Goal: Task Accomplishment & Management: Manage account settings

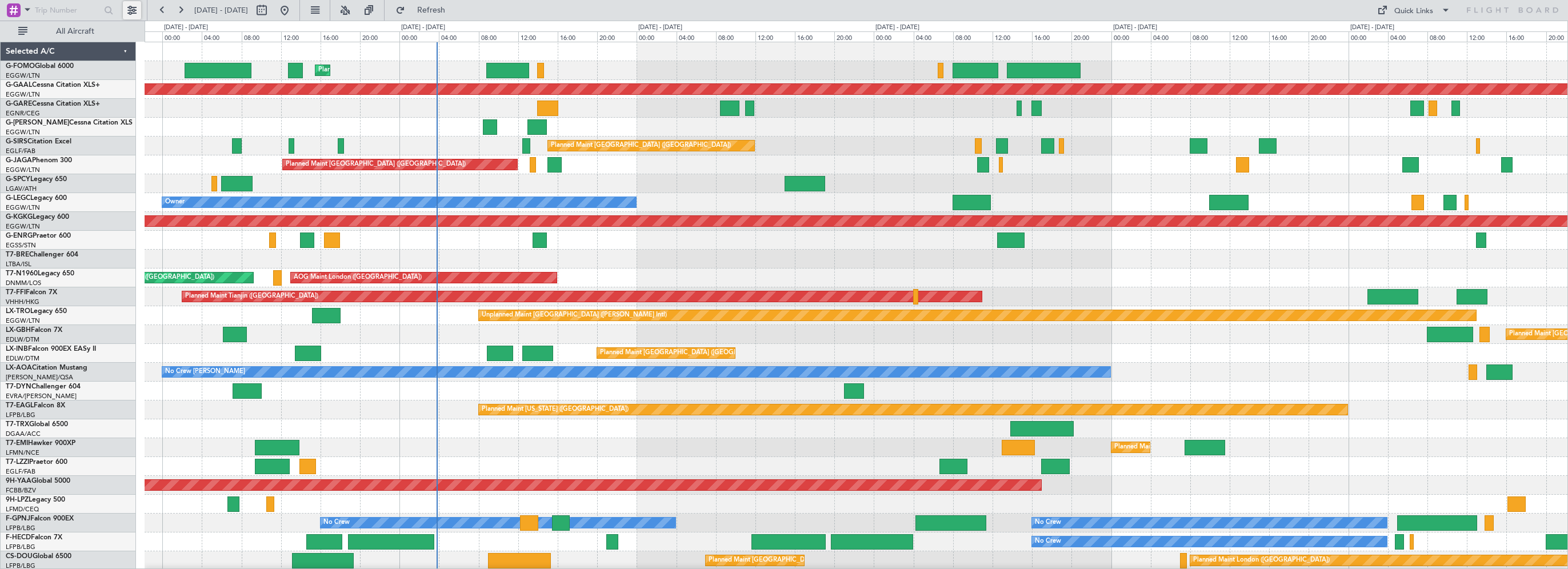
click at [136, 12] on button at bounding box center [132, 10] width 18 height 18
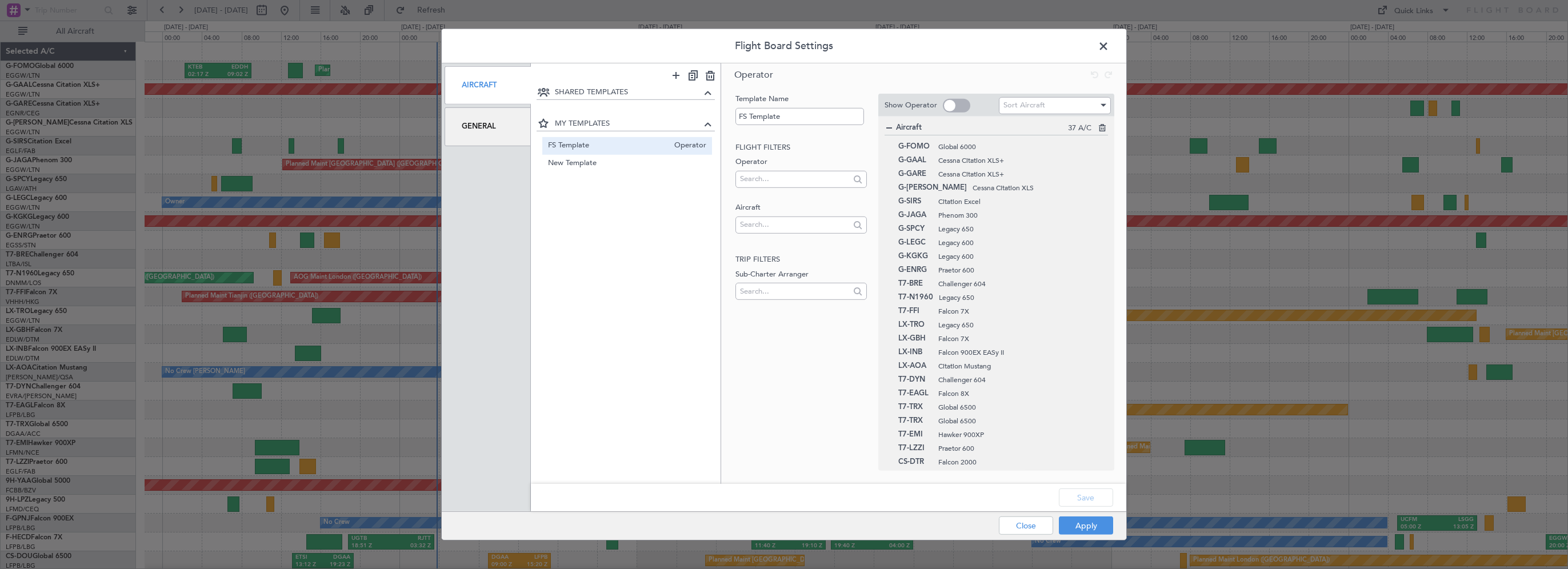
click at [513, 130] on div "General" at bounding box center [488, 126] width 86 height 38
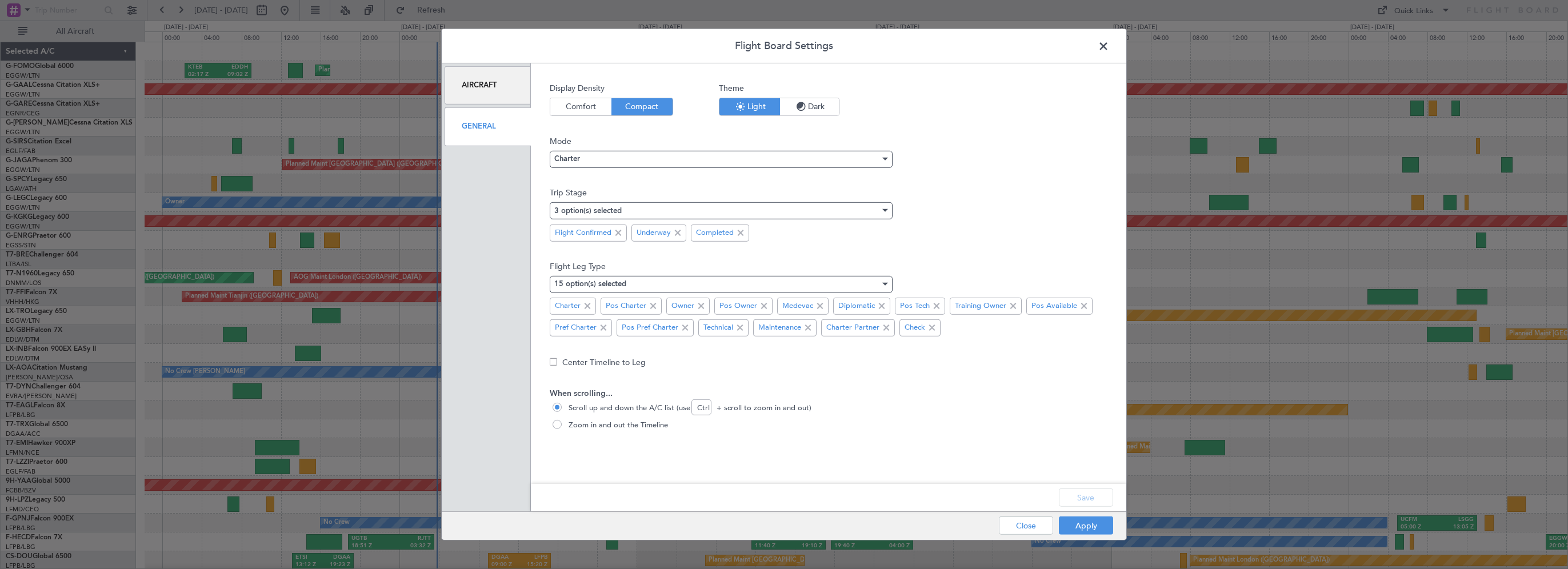
click at [595, 102] on span "Comfort" at bounding box center [581, 106] width 61 height 17
click at [583, 150] on div "Charter" at bounding box center [717, 159] width 326 height 17
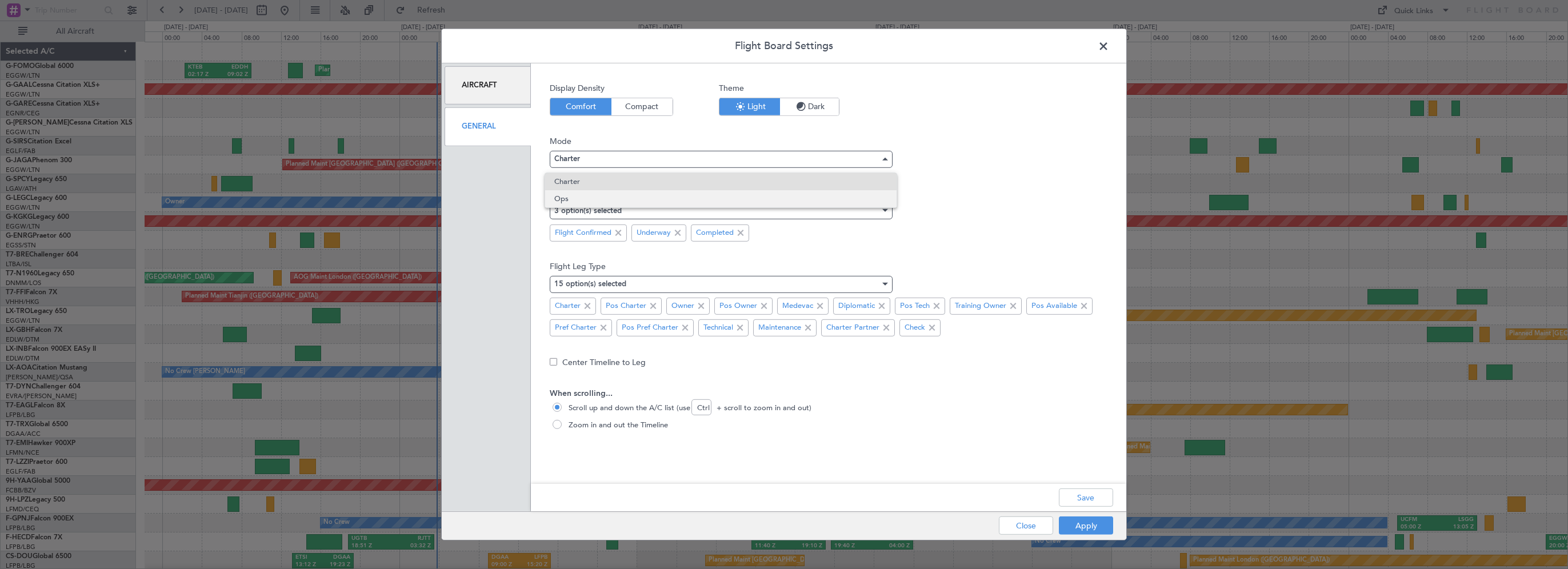
click at [579, 195] on span "Ops" at bounding box center [721, 199] width 332 height 17
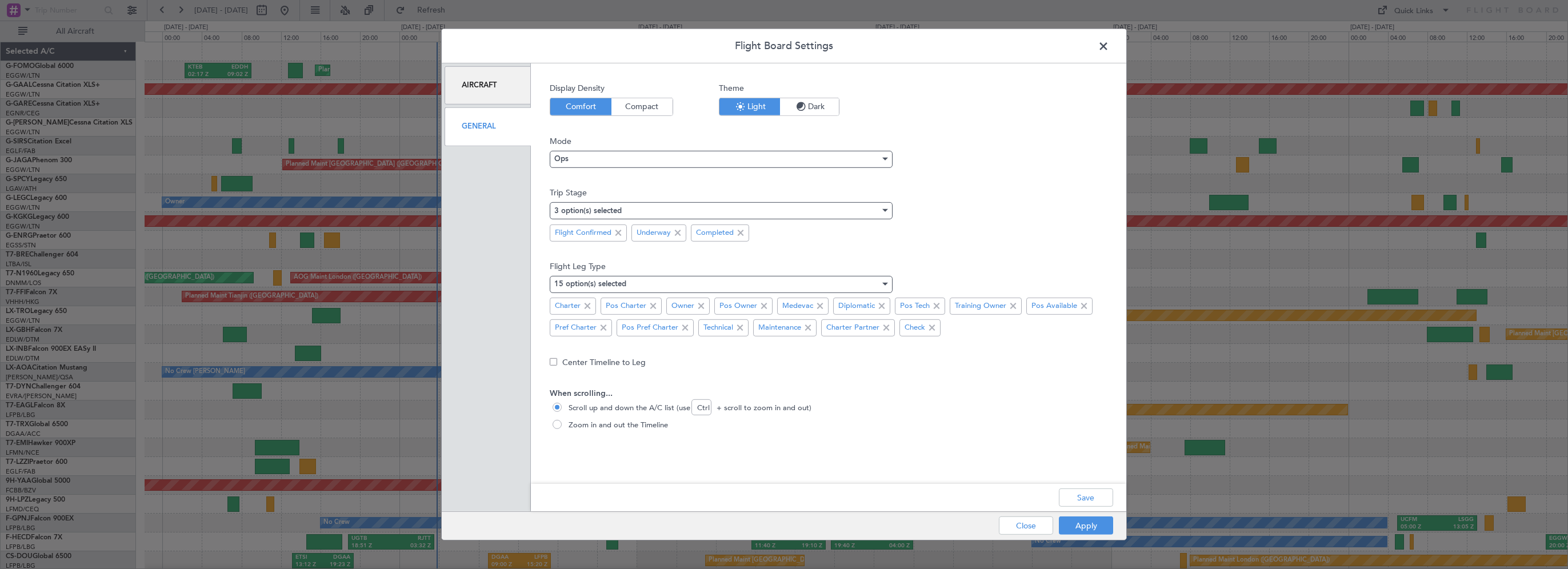
click at [1082, 483] on div "Display Density Comfort Compact Theme Light Dark Mode Ops Trip Stage 3 option(s…" at bounding box center [828, 283] width 558 height 402
click at [1082, 503] on button "Save" at bounding box center [1086, 498] width 54 height 18
click at [644, 111] on span "Compact" at bounding box center [642, 106] width 61 height 17
click at [1079, 523] on button "Apply" at bounding box center [1086, 526] width 54 height 18
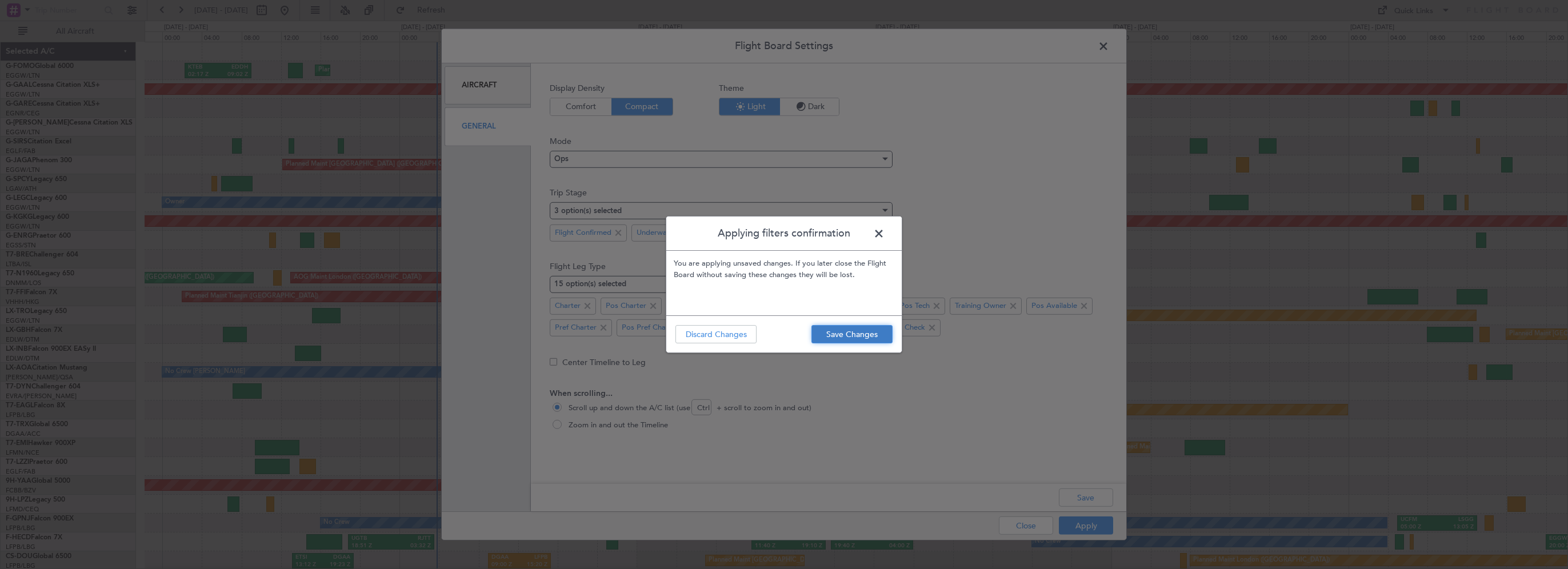
click at [844, 336] on button "Save Changes" at bounding box center [852, 334] width 81 height 18
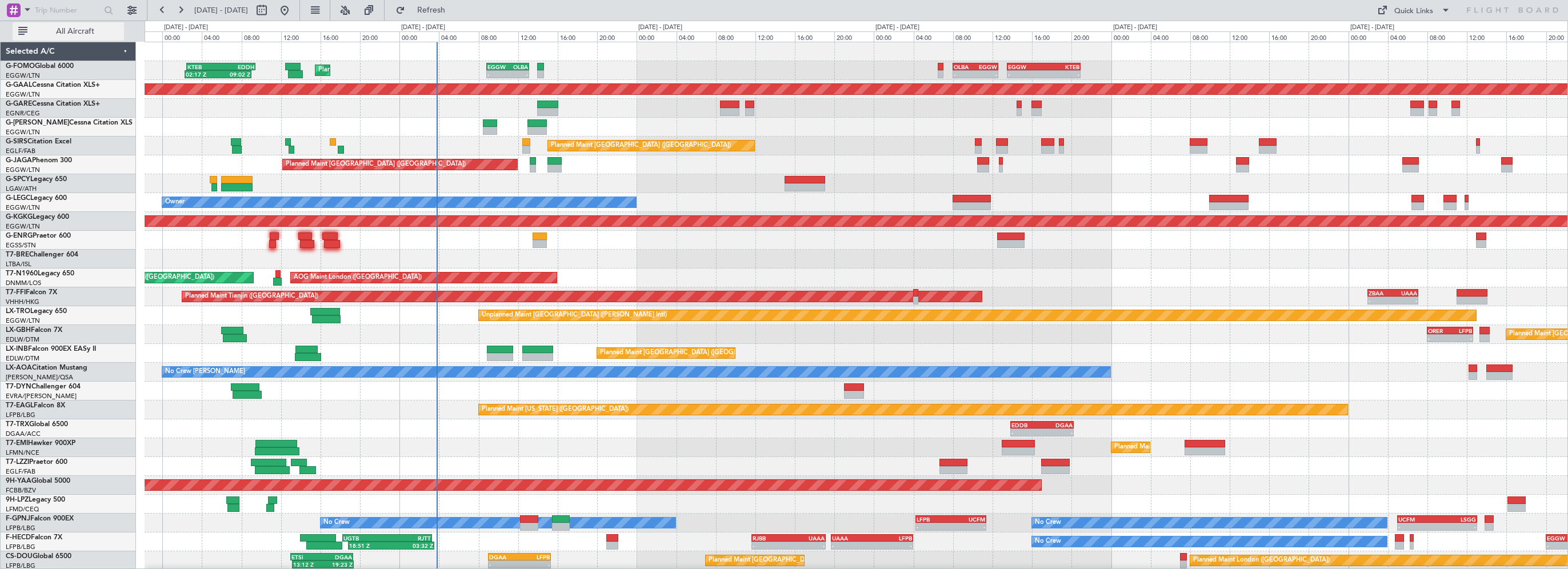
click at [79, 24] on button "All Aircraft" at bounding box center [68, 32] width 111 height 18
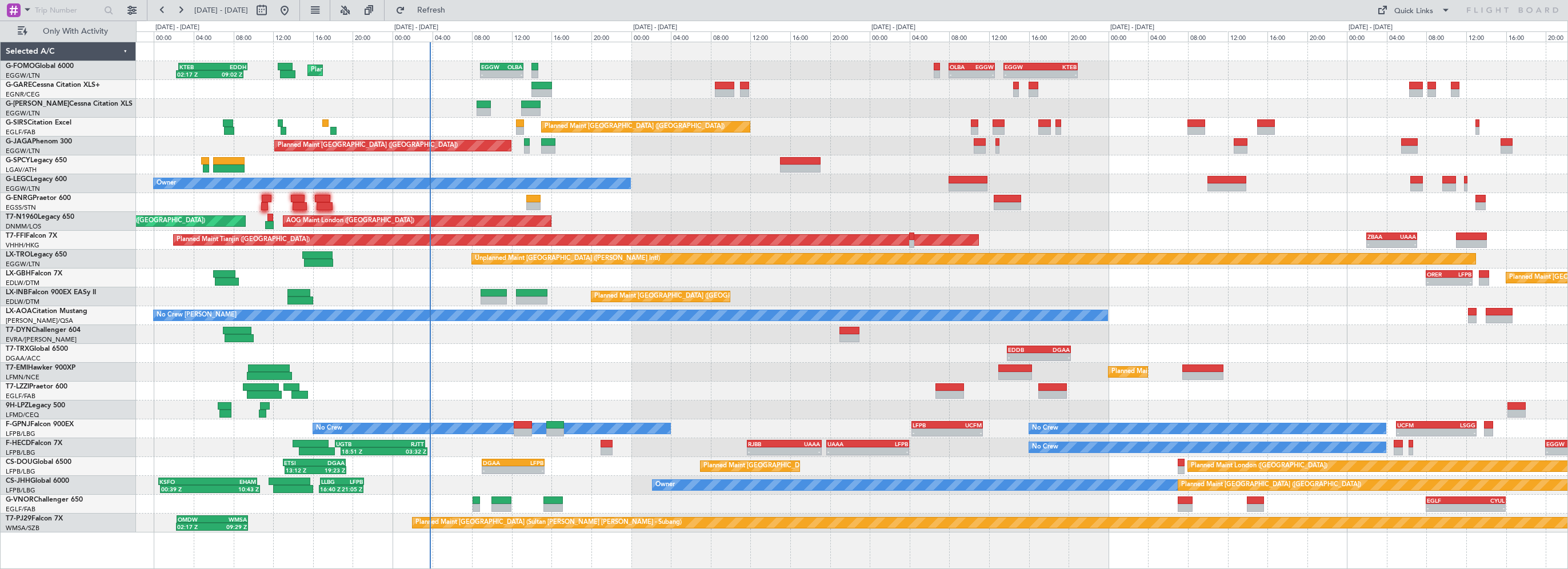
click at [631, 161] on div "Unplanned Maint [GEOGRAPHIC_DATA] ([PERSON_NAME] Intl)" at bounding box center [852, 164] width 1432 height 19
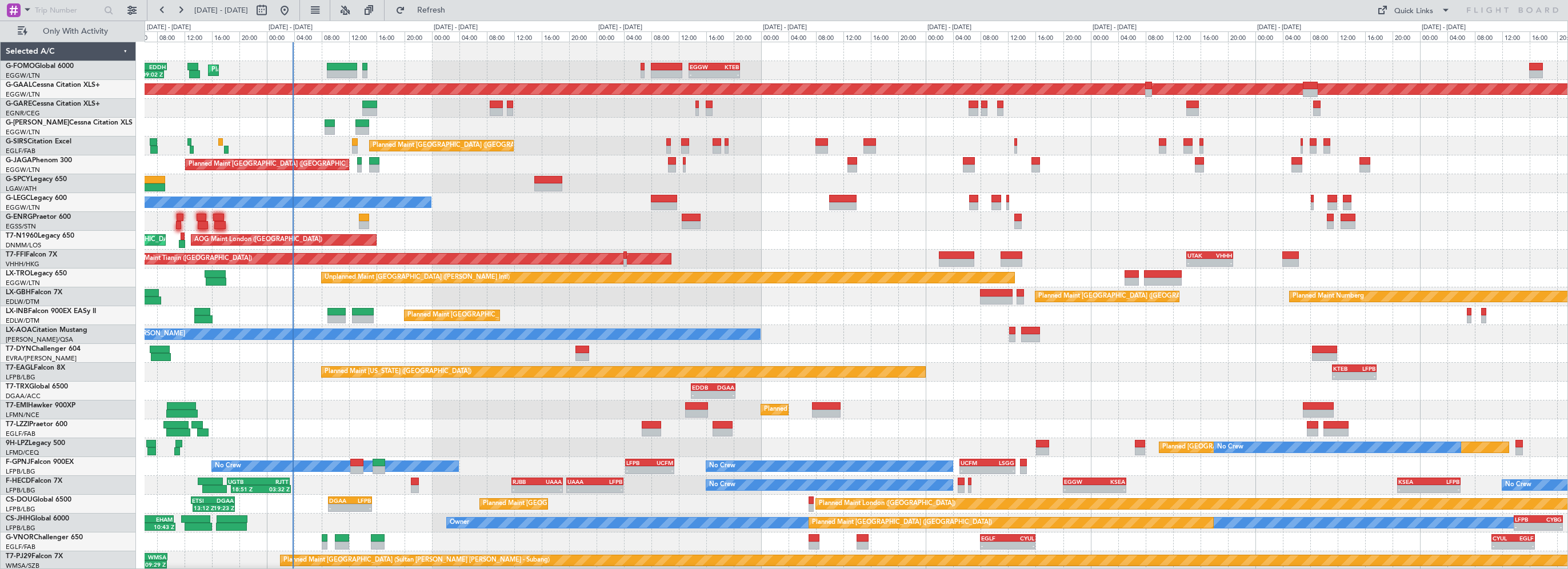
click at [595, 217] on div "Planned Maint [GEOGRAPHIC_DATA] ([GEOGRAPHIC_DATA]) 02:17 Z 09:02 Z KTEB 02:30 …" at bounding box center [856, 305] width 1423 height 528
click at [438, 14] on button "Refresh" at bounding box center [424, 10] width 69 height 18
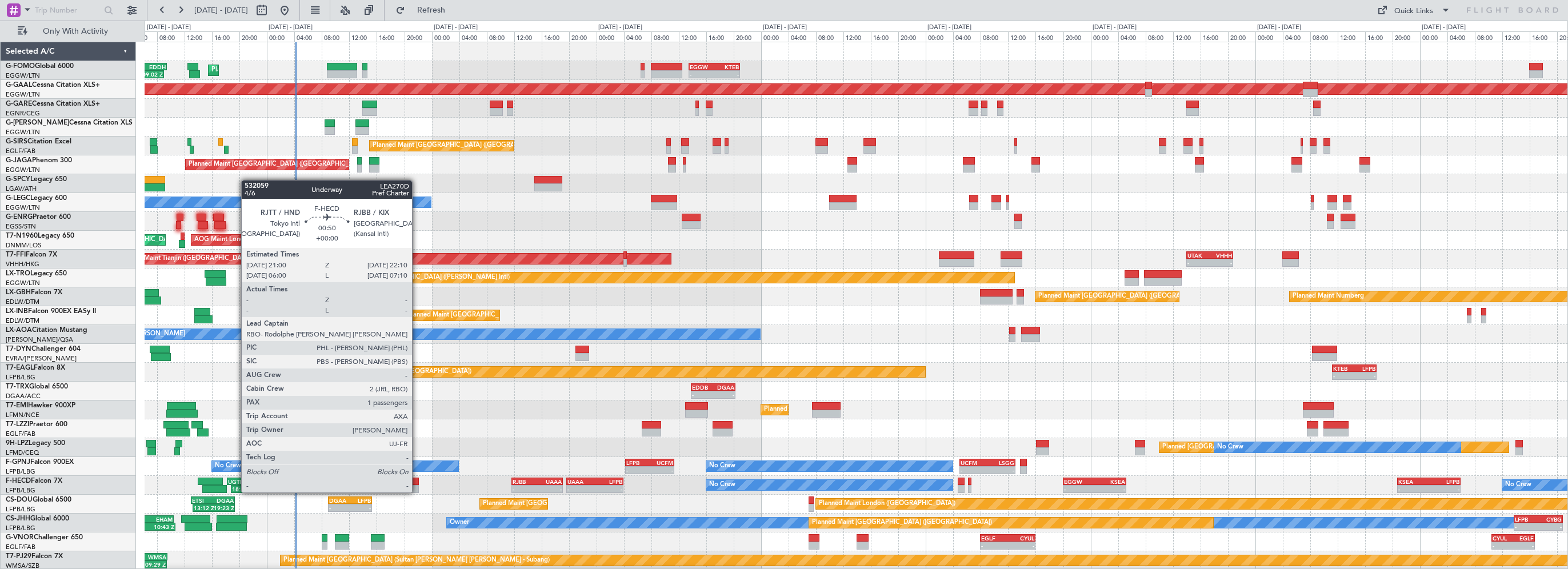
click at [417, 481] on div at bounding box center [415, 481] width 9 height 8
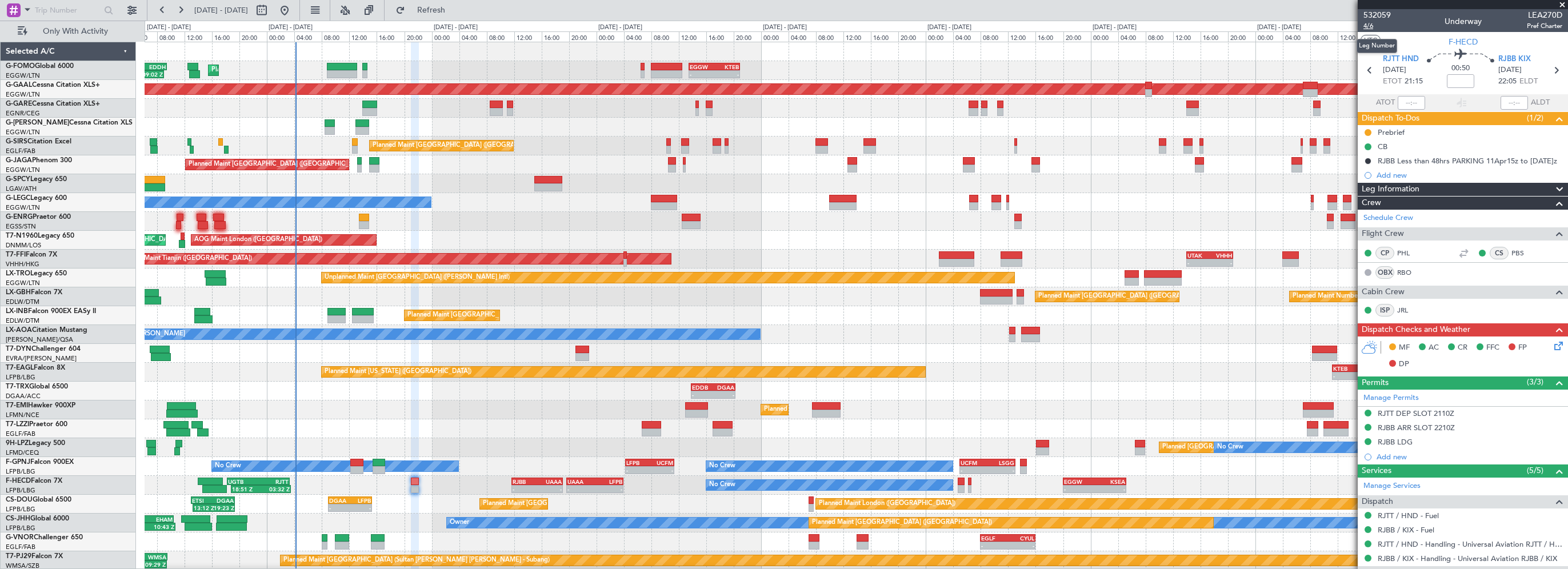
click at [1367, 23] on span "4/6" at bounding box center [1377, 26] width 27 height 10
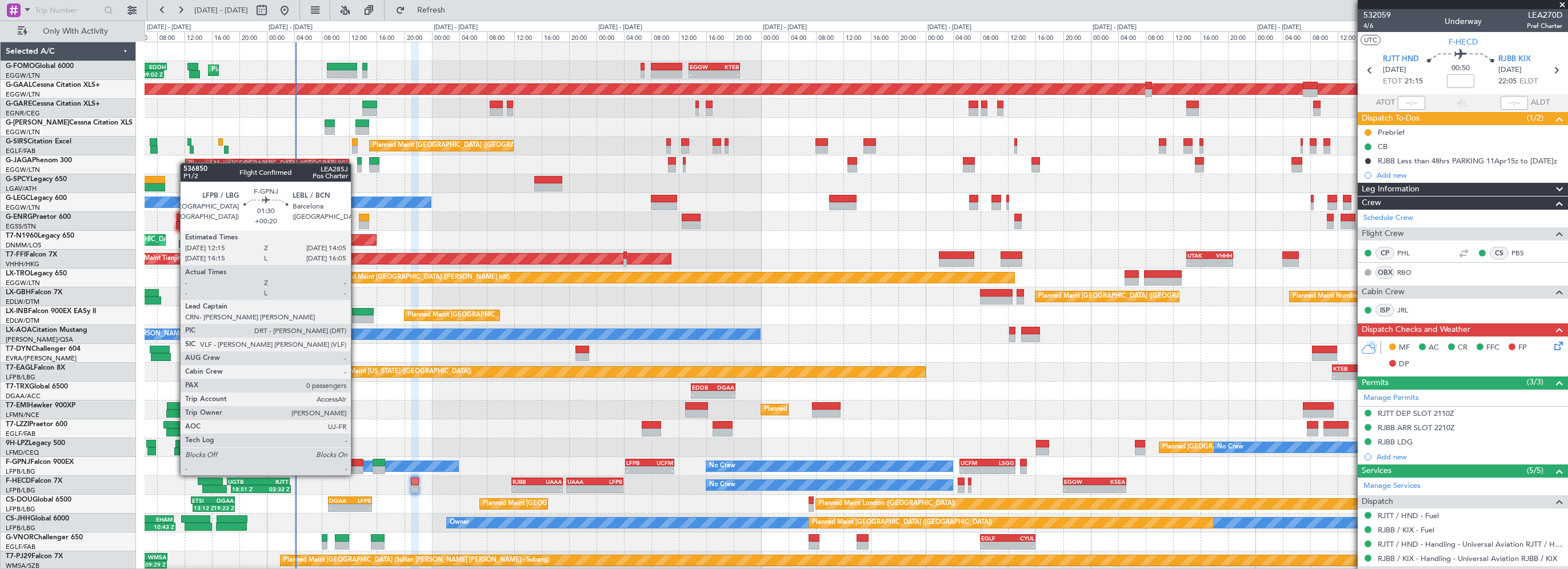
click at [355, 464] on div at bounding box center [357, 463] width 13 height 8
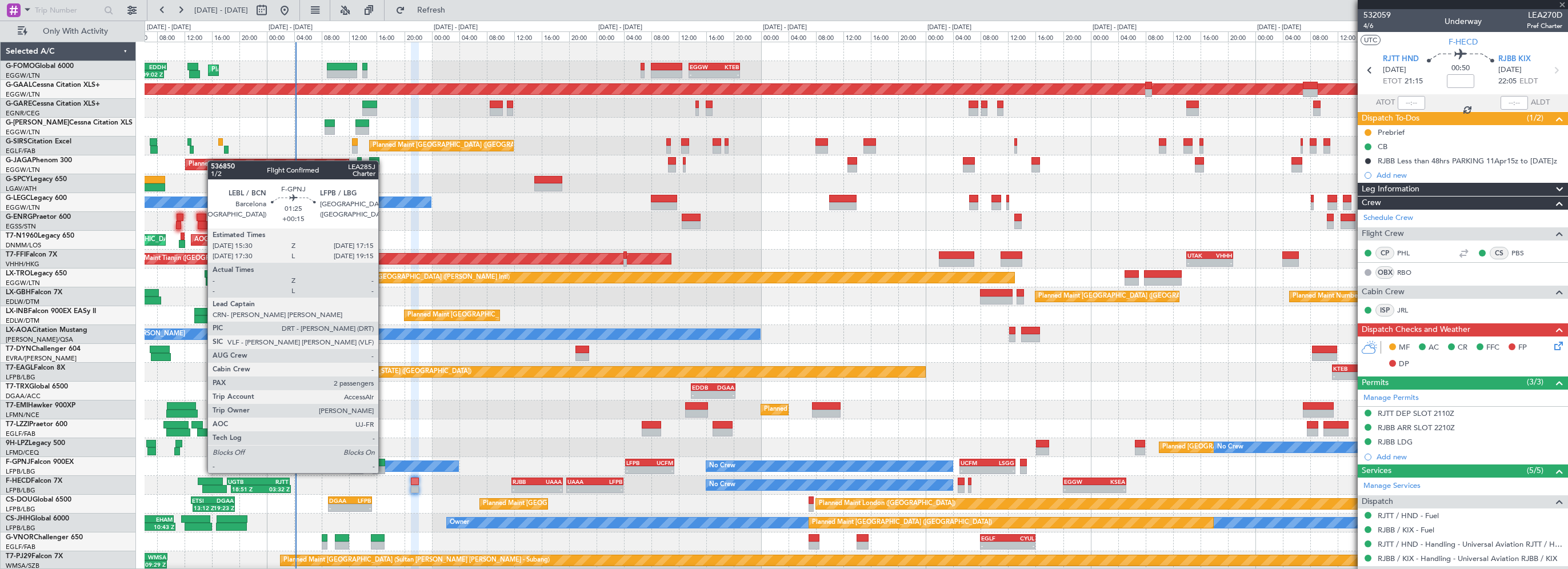
type input "+00:20"
type input "0"
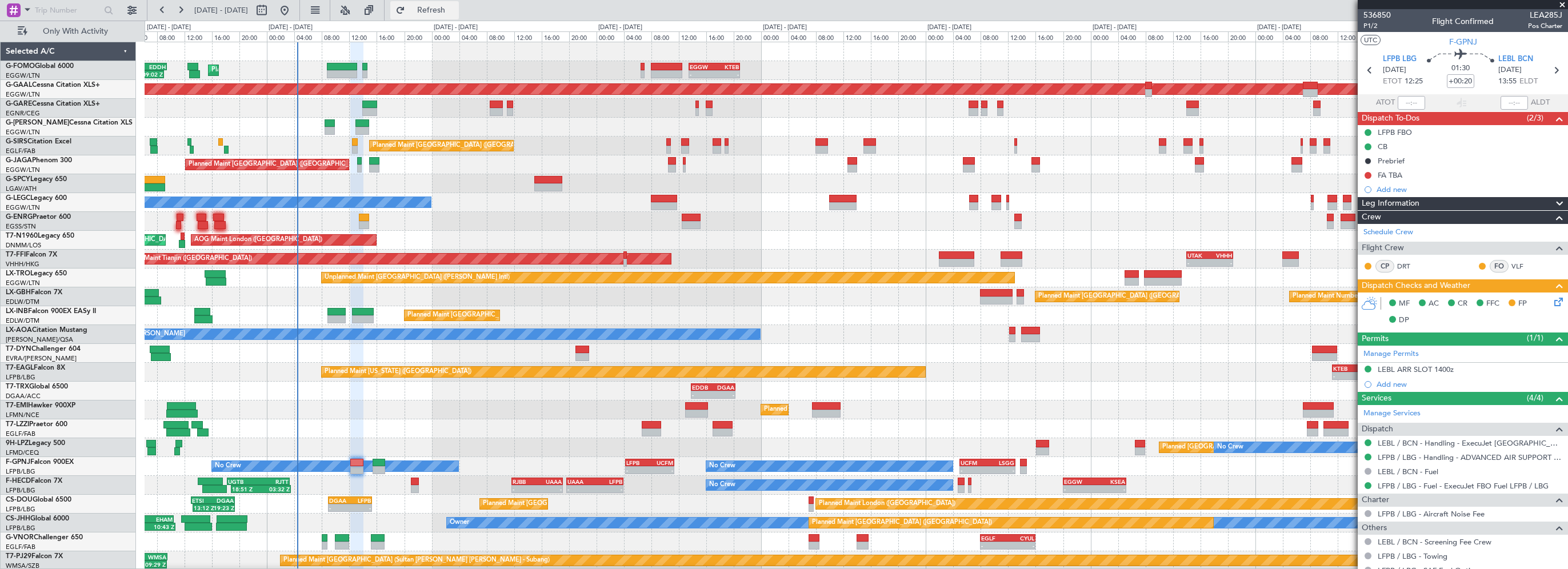
click at [455, 10] on span "Refresh" at bounding box center [431, 10] width 48 height 8
drag, startPoint x: 1564, startPoint y: 2, endPoint x: 1093, endPoint y: 109, distance: 483.0
click at [1563, 3] on span at bounding box center [1562, 5] width 12 height 10
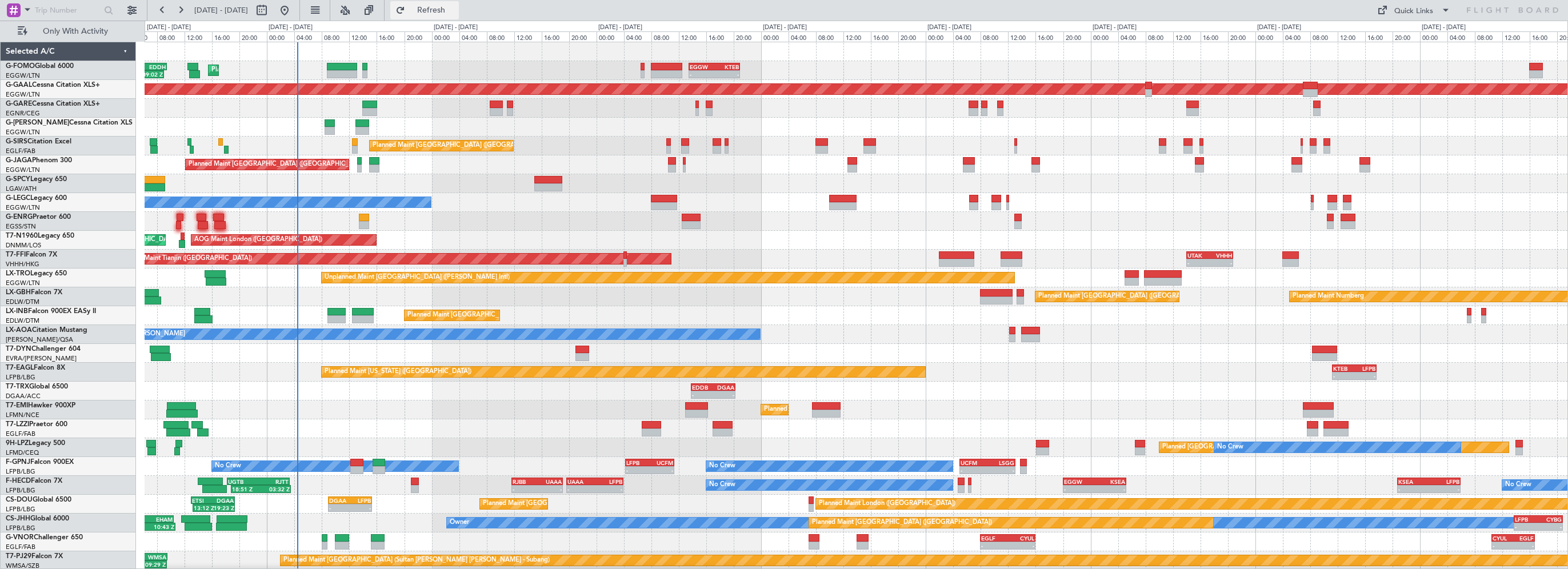
click at [459, 4] on button "Refresh" at bounding box center [424, 10] width 69 height 18
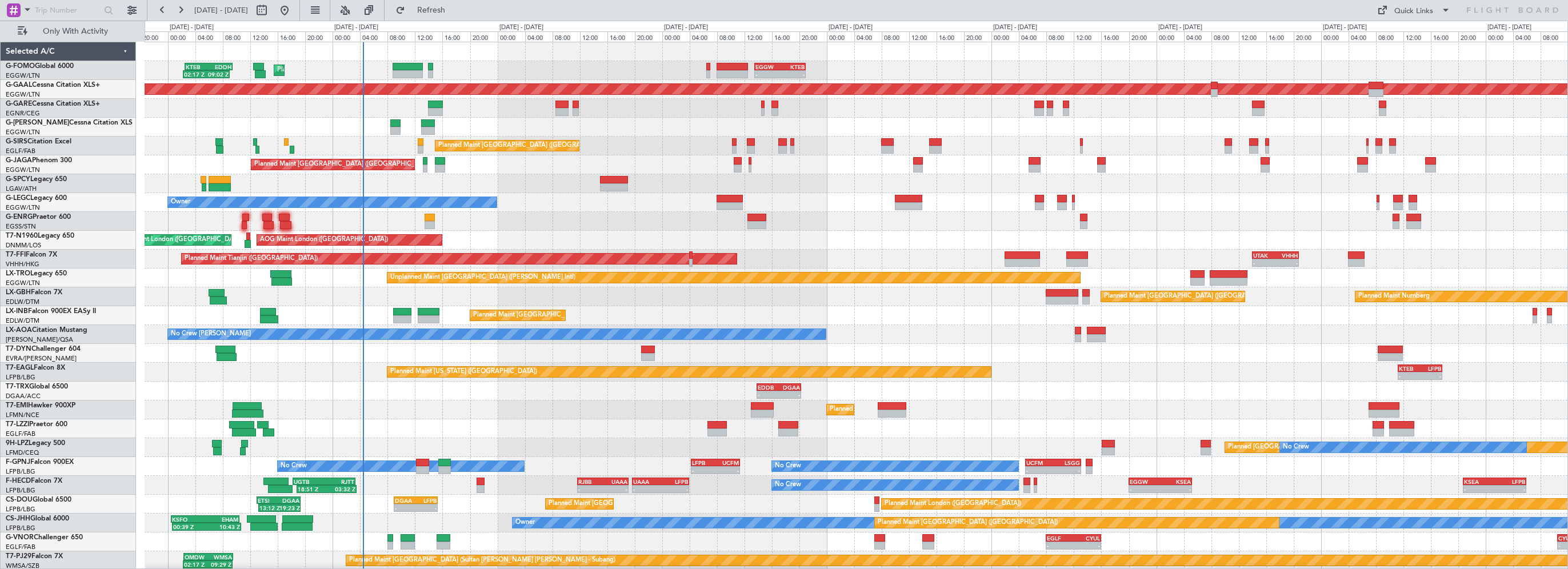
click at [543, 207] on div "Planned Maint [GEOGRAPHIC_DATA] ([GEOGRAPHIC_DATA]) Owner" at bounding box center [856, 202] width 1423 height 19
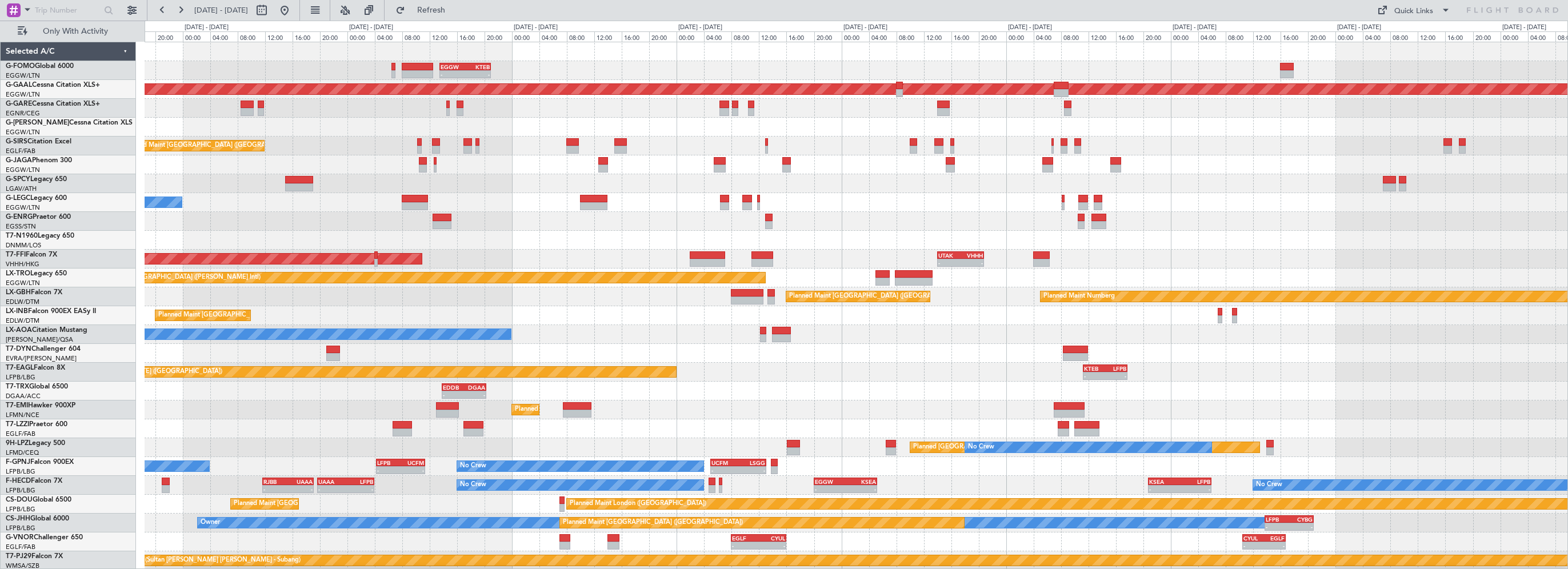
click at [545, 131] on div "- - EGGW 13:30 Z KTEB 20:55 Z Planned Maint [GEOGRAPHIC_DATA] ([GEOGRAPHIC_DATA…" at bounding box center [856, 305] width 1423 height 528
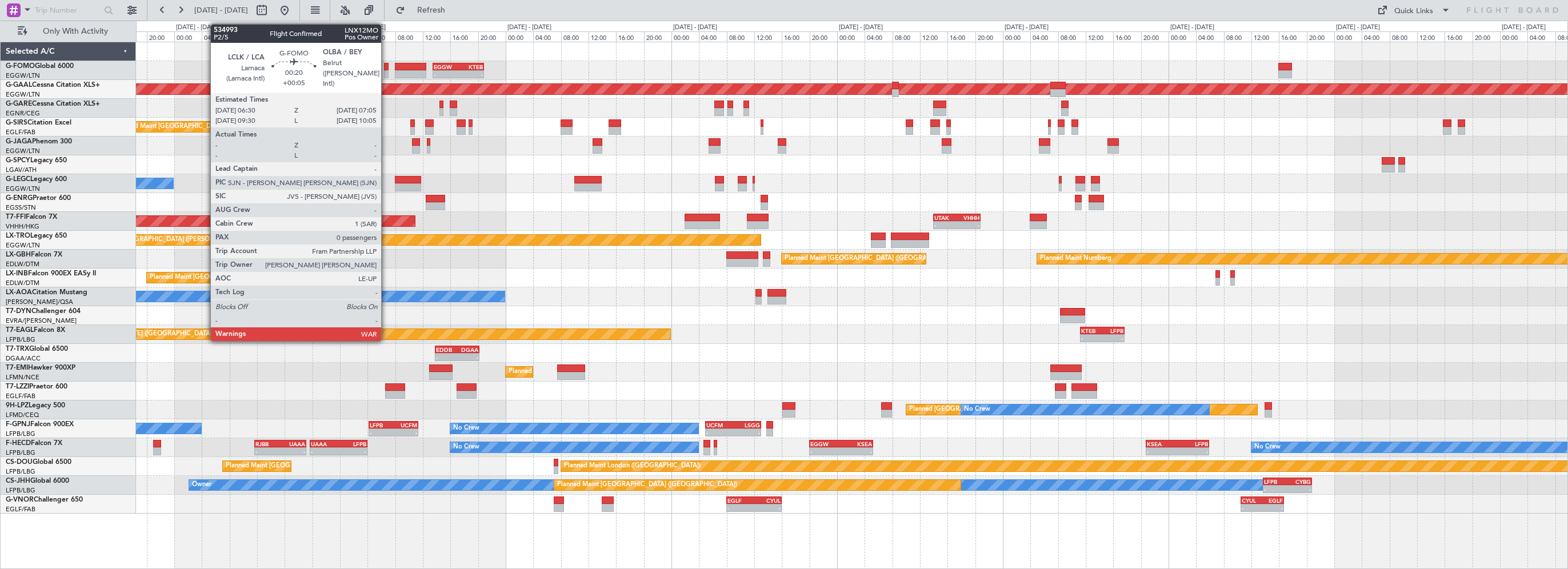
click at [387, 66] on div at bounding box center [387, 66] width 5 height 8
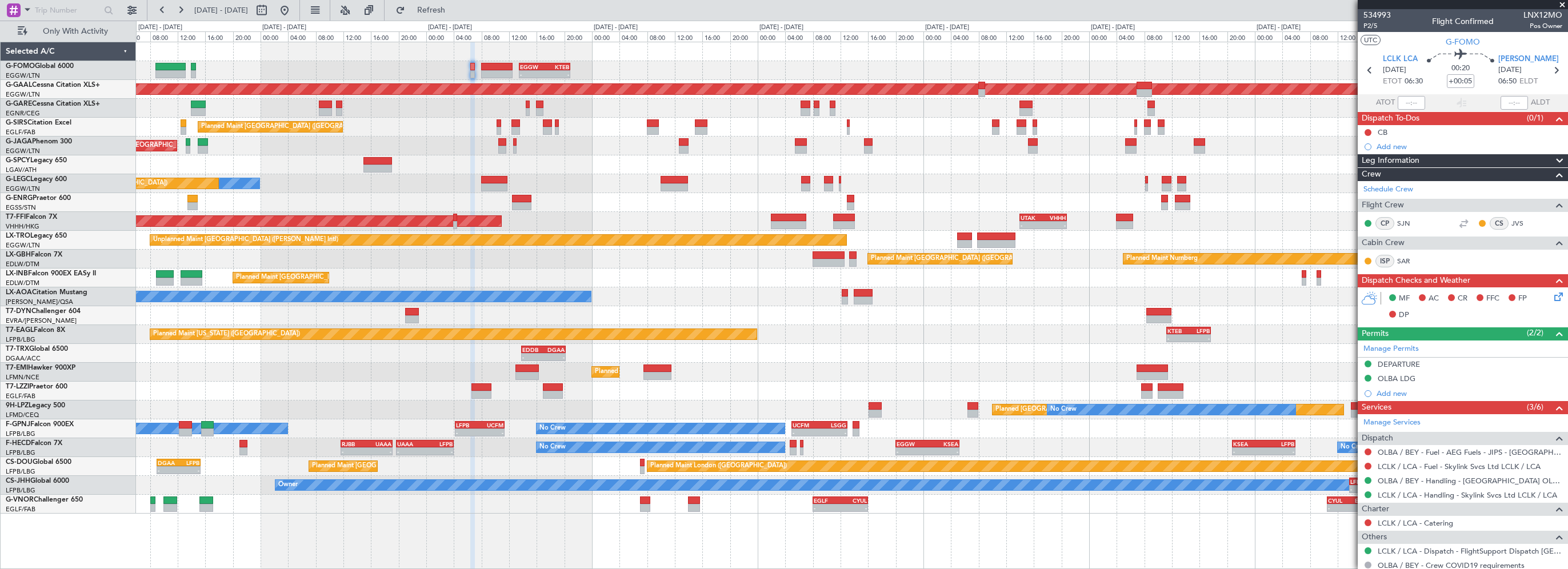
click at [434, 131] on div "Planned Maint [GEOGRAPHIC_DATA] ([GEOGRAPHIC_DATA]) AOG Maint [PERSON_NAME]" at bounding box center [852, 127] width 1432 height 19
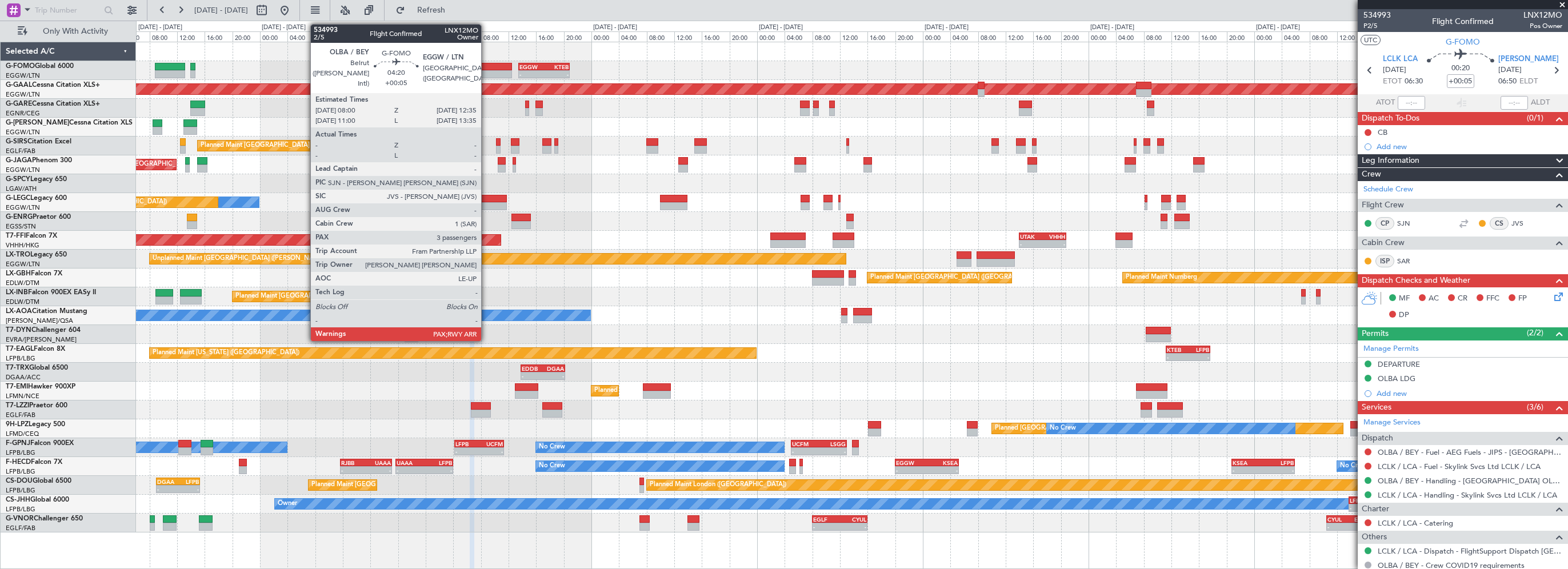
click at [486, 68] on div at bounding box center [497, 66] width 32 height 8
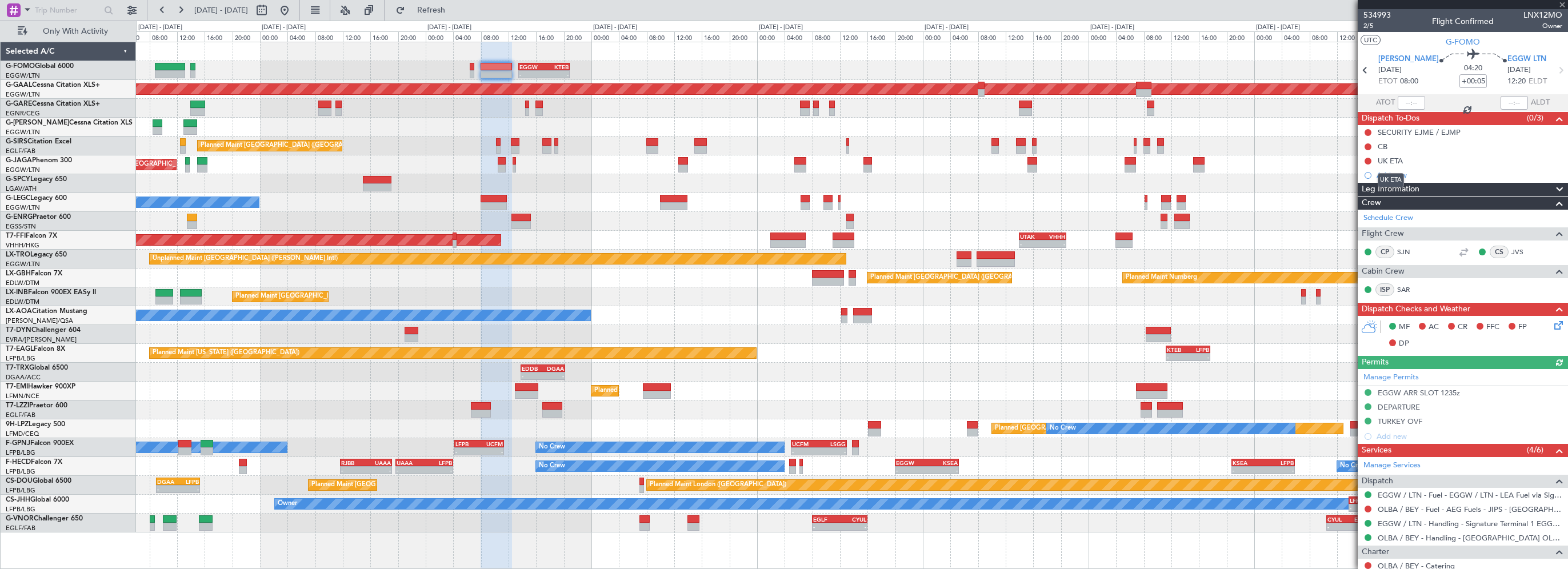
click at [1405, 187] on mat-tooltip-component "UK ETA" at bounding box center [1390, 180] width 42 height 30
click at [1497, 183] on div "Leg Information" at bounding box center [1463, 189] width 210 height 13
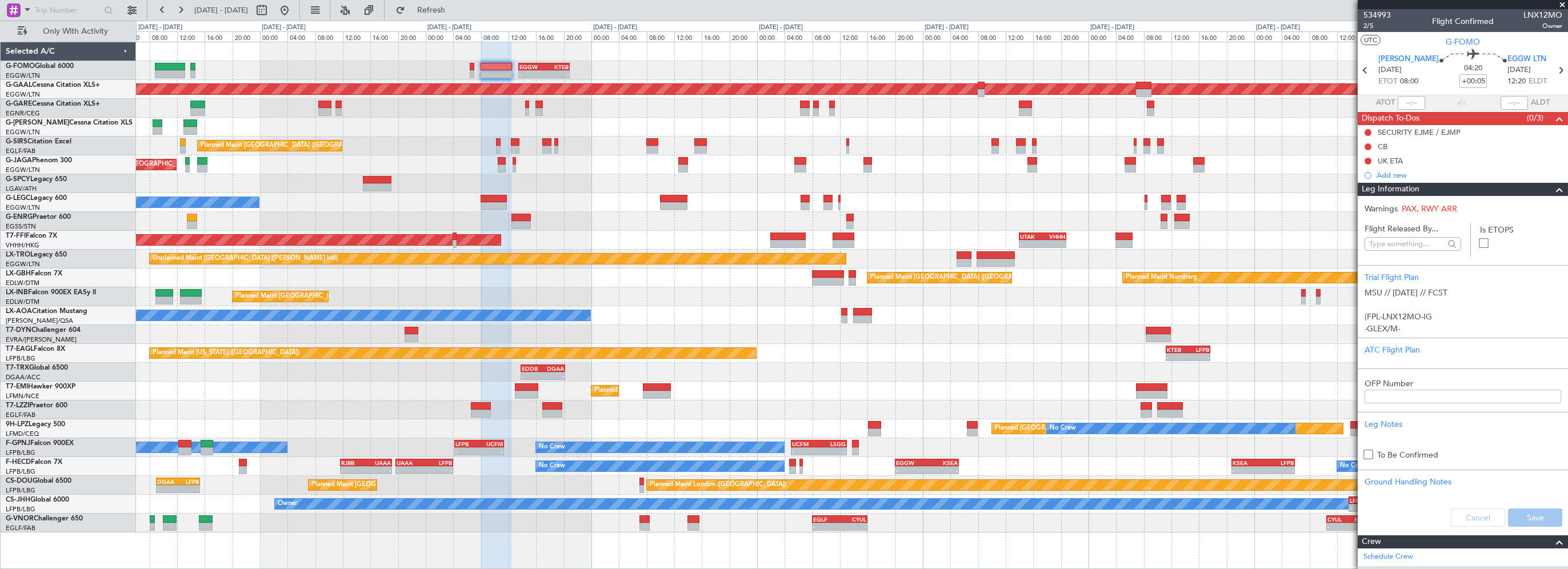
click at [1497, 183] on div "Leg Information" at bounding box center [1463, 189] width 210 height 13
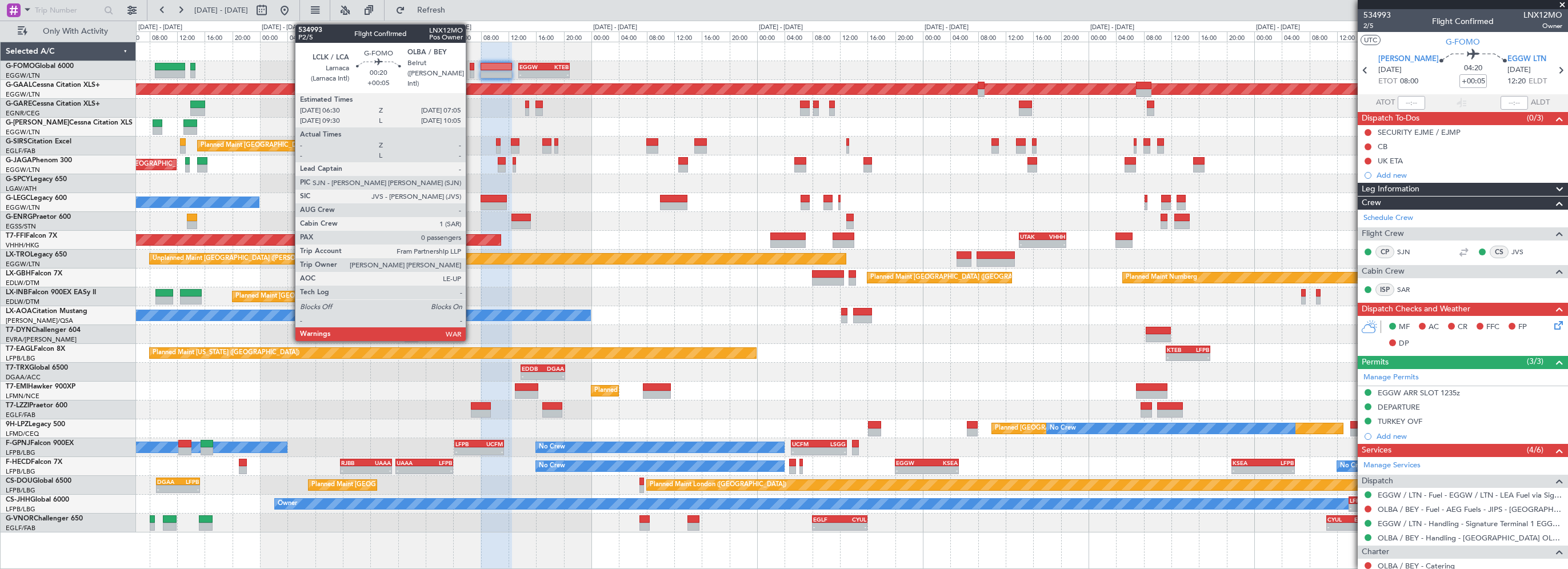
click at [471, 68] on div at bounding box center [472, 66] width 5 height 8
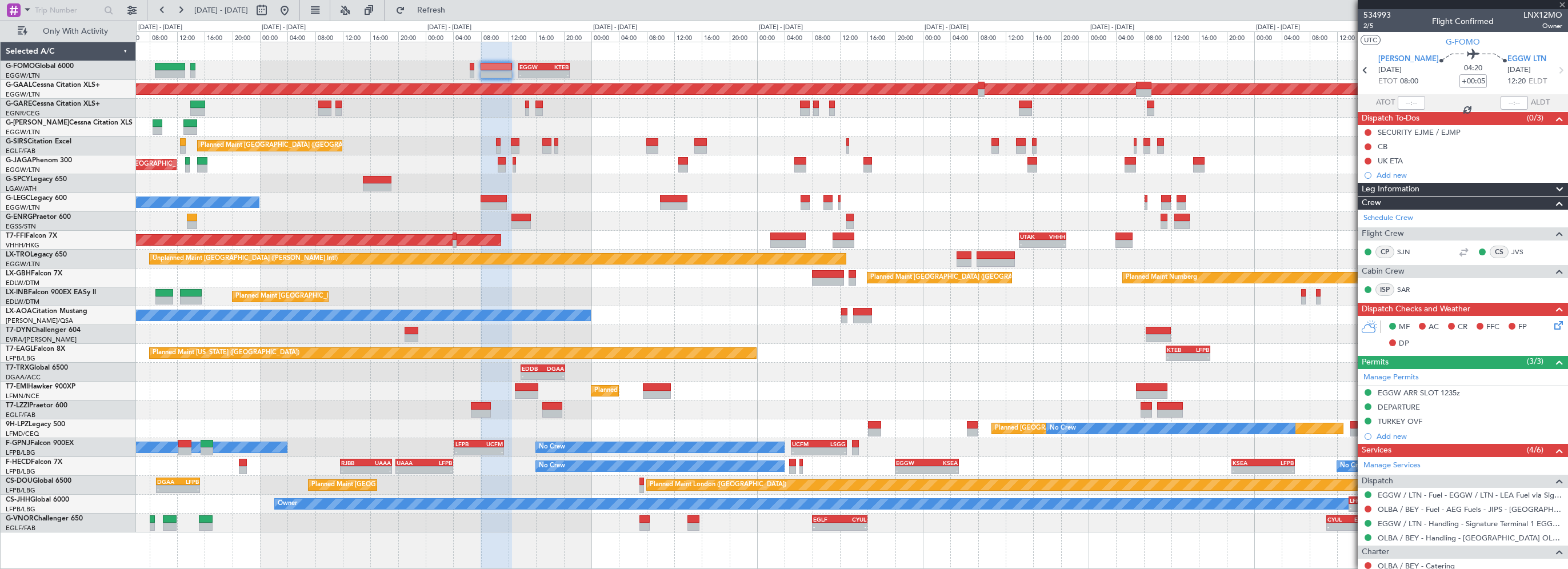
type input "0"
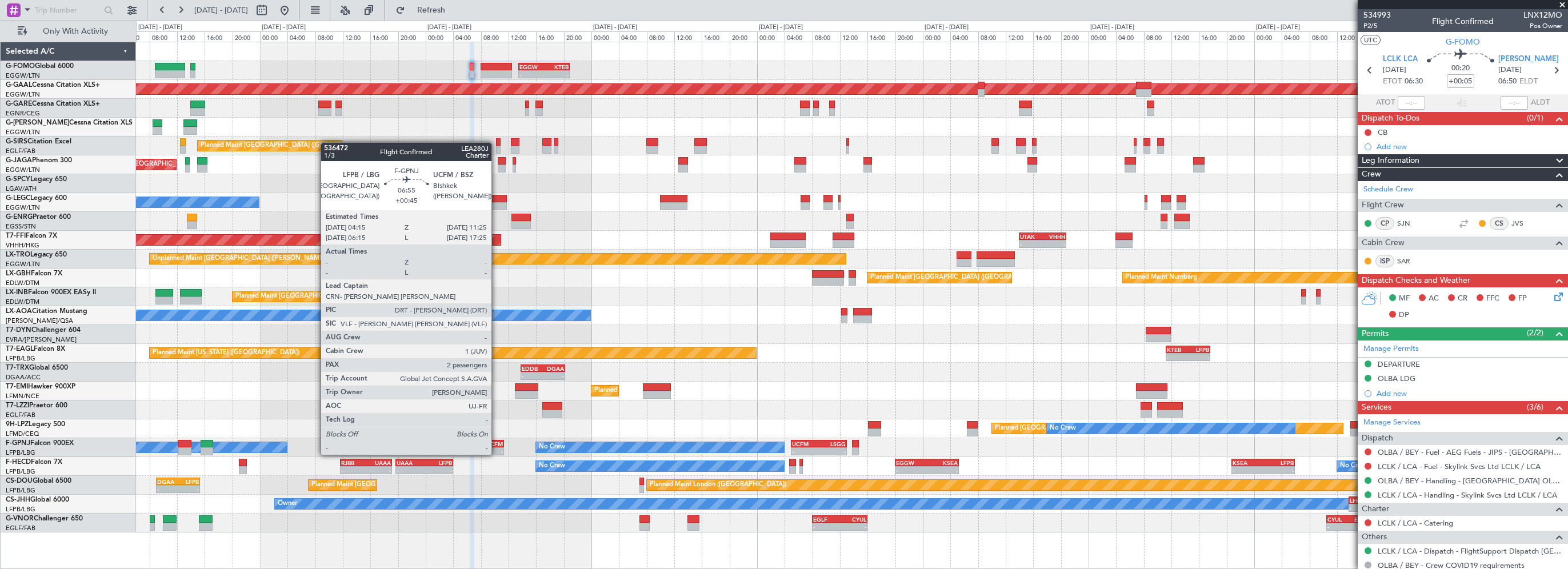
click at [497, 443] on div "UCFM" at bounding box center [491, 444] width 24 height 7
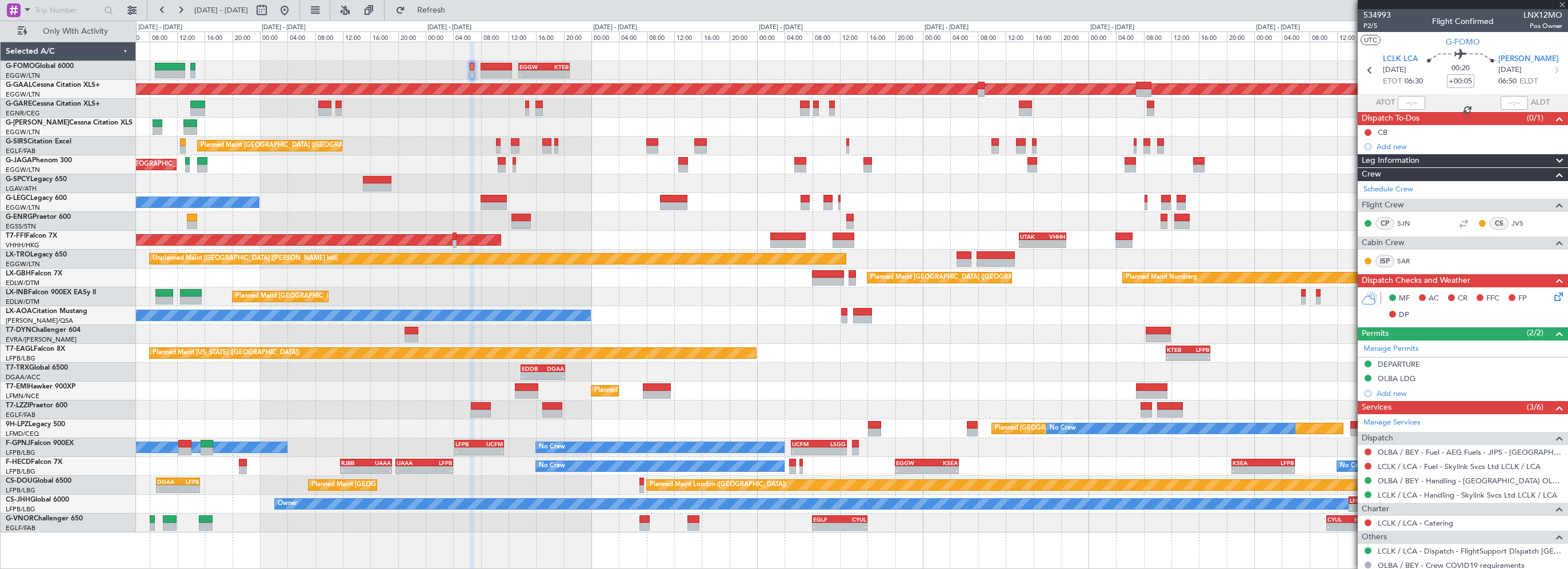
type input "+00:45"
type input "2"
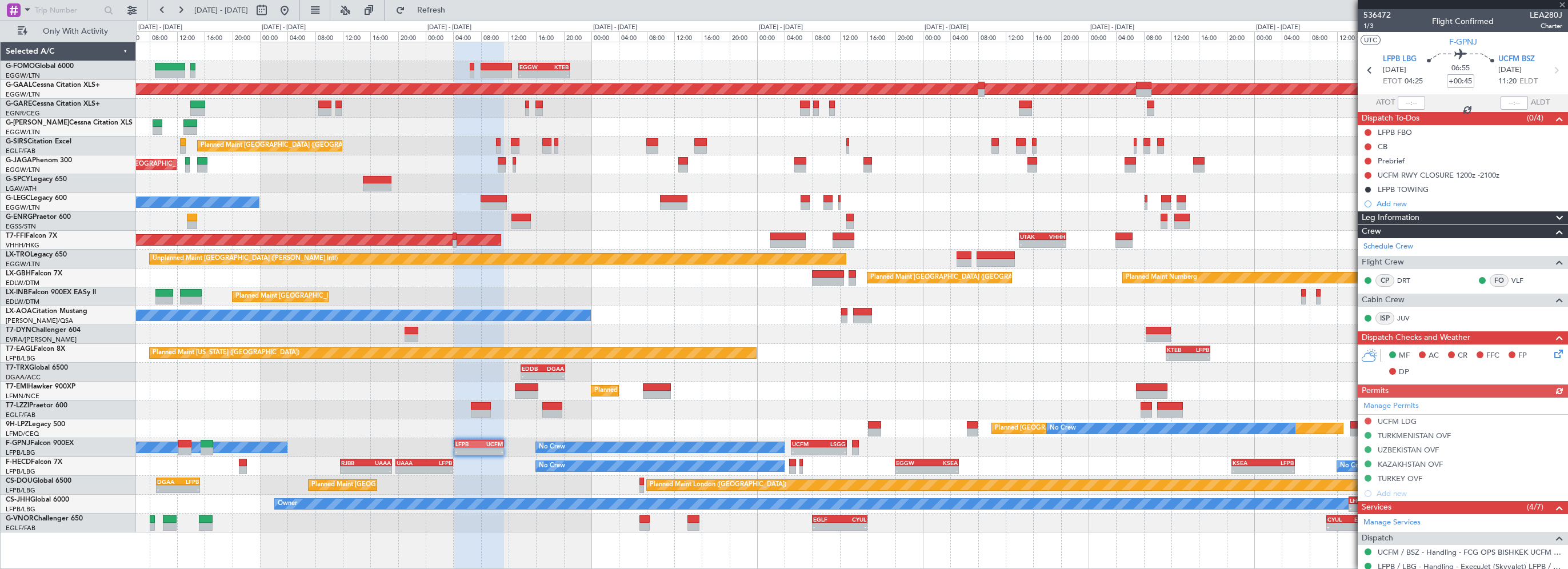
click at [1415, 217] on span "Leg Information" at bounding box center [1390, 218] width 58 height 13
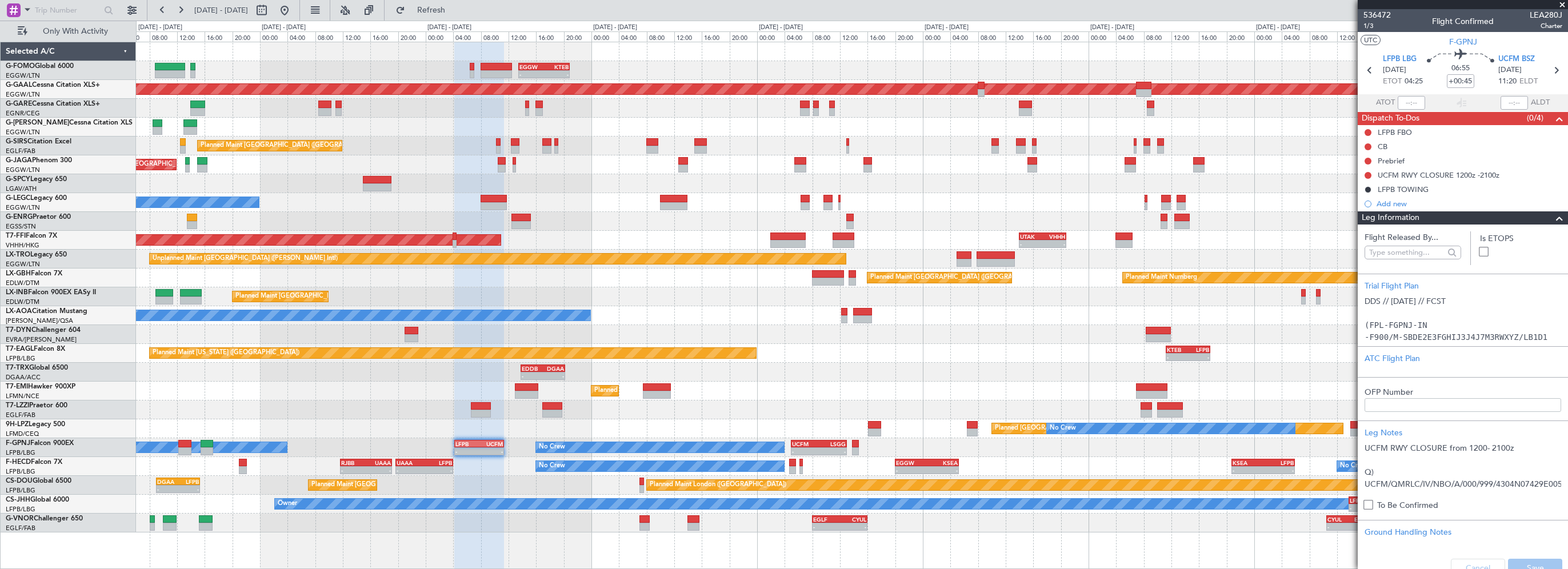
click at [1415, 217] on span "Leg Information" at bounding box center [1390, 218] width 58 height 13
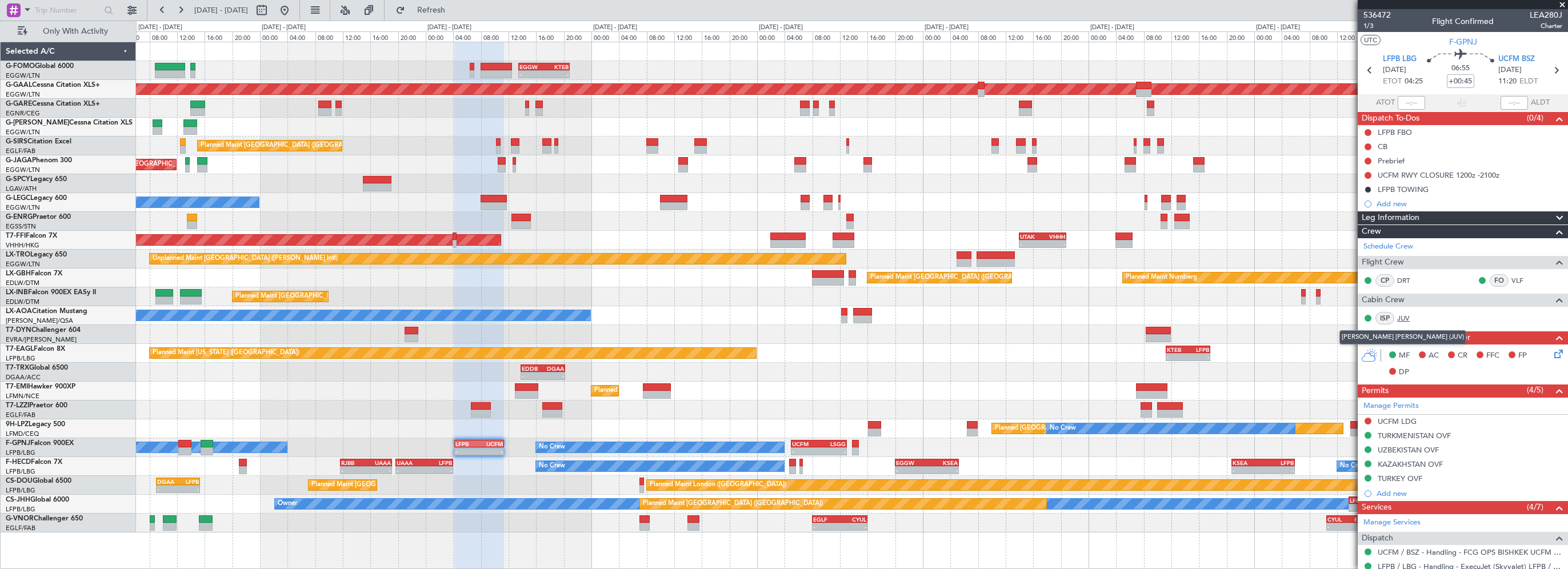
click at [1401, 315] on link "JUV" at bounding box center [1410, 318] width 26 height 10
